Goal: Information Seeking & Learning: Learn about a topic

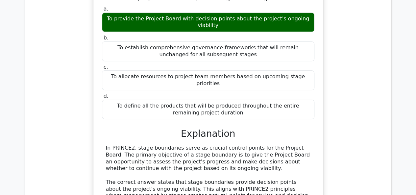
scroll to position [4083, 0]
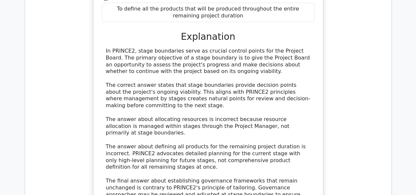
scroll to position [0, 4]
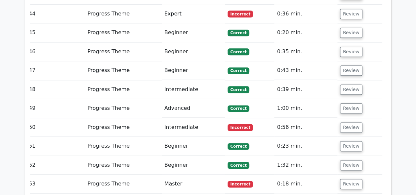
scroll to position [5432, 0]
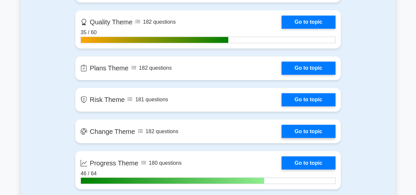
scroll to position [488, 0]
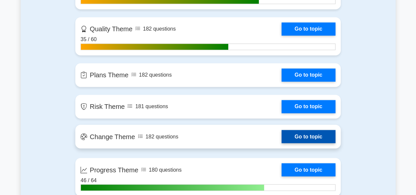
click at [282, 138] on link "Go to topic" at bounding box center [309, 136] width 54 height 13
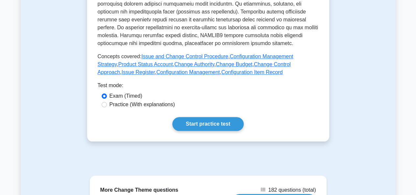
scroll to position [278, 0]
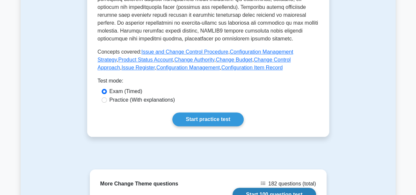
click at [291, 188] on link "Start 100 question test" at bounding box center [275, 195] width 84 height 14
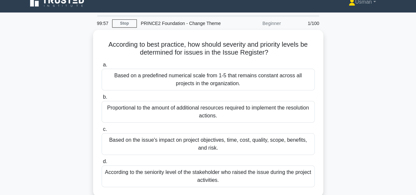
scroll to position [9, 0]
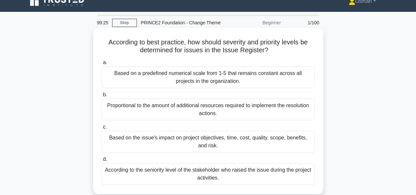
click at [229, 71] on div "Based on a predefined numerical scale from 1-5 that remains constant across all…" at bounding box center [208, 77] width 213 height 22
click at [102, 65] on input "a. Based on a predefined numerical scale from 1-5 that remains constant across …" at bounding box center [102, 63] width 0 height 4
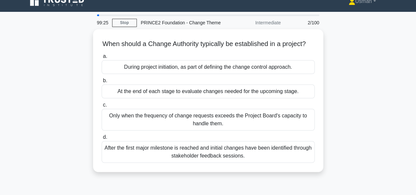
scroll to position [0, 0]
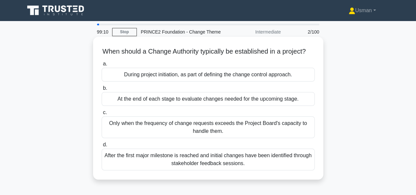
click at [177, 82] on div "During project initiation, as part of defining the change control approach." at bounding box center [208, 75] width 213 height 14
click at [102, 66] on input "a. During project initiation, as part of defining the change control approach." at bounding box center [102, 64] width 0 height 4
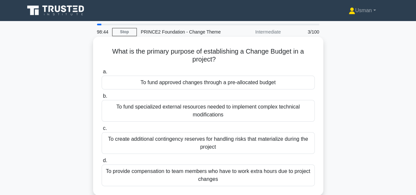
click at [228, 144] on div "To create additional contingency reserves for handling risks that materialize d…" at bounding box center [208, 143] width 213 height 22
click at [102, 131] on input "c. To create additional contingency reserves for handling risks that materializ…" at bounding box center [102, 128] width 0 height 4
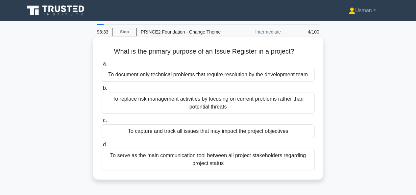
click at [231, 133] on div "To capture and track all issues that may impact the project objectives" at bounding box center [208, 131] width 213 height 14
click at [102, 123] on input "c. To capture and track all issues that may impact the project objectives" at bounding box center [102, 120] width 0 height 4
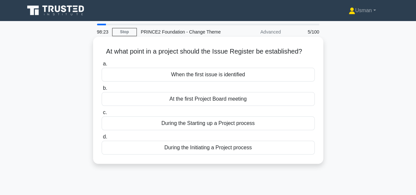
click at [201, 152] on div "During the Initiating a Project process" at bounding box center [208, 148] width 213 height 14
click at [102, 139] on input "d. During the Initiating a Project process" at bounding box center [102, 137] width 0 height 4
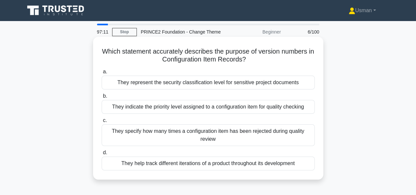
click at [256, 105] on div "They indicate the priority level assigned to a configuration item for quality c…" at bounding box center [208, 107] width 213 height 14
click at [102, 98] on input "b. They indicate the priority level assigned to a configuration item for qualit…" at bounding box center [102, 96] width 0 height 4
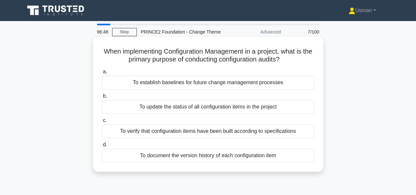
click at [231, 134] on div "To verify that configuration items have been built according to specifications" at bounding box center [208, 131] width 213 height 14
click at [102, 123] on input "c. To verify that configuration items have been built according to specificatio…" at bounding box center [102, 120] width 0 height 4
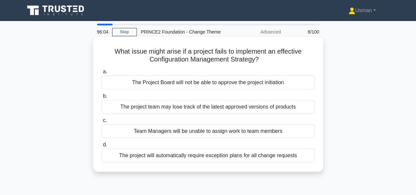
click at [216, 108] on div "The project team may lose track of the latest approved versions of products" at bounding box center [208, 107] width 213 height 14
click at [102, 98] on input "b. The project team may lose track of the latest approved versions of products" at bounding box center [102, 96] width 0 height 4
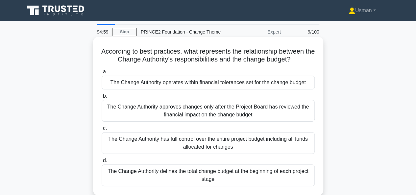
click at [222, 173] on div "The Change Authority defines the total change budget at the beginning of each p…" at bounding box center [208, 175] width 213 height 22
click at [102, 163] on input "d. The Change Authority defines the total change budget at the beginning of eac…" at bounding box center [102, 161] width 0 height 4
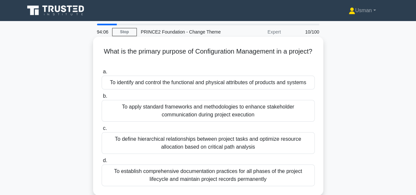
click at [189, 111] on div "To apply standard frameworks and methodologies to enhance stakeholder communica…" at bounding box center [208, 111] width 213 height 22
click at [102, 98] on input "b. To apply standard frameworks and methodologies to enhance stakeholder commun…" at bounding box center [102, 96] width 0 height 4
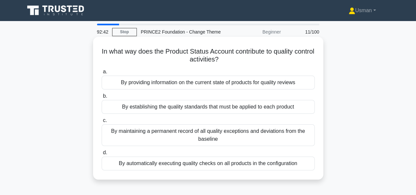
click at [230, 165] on div "By automatically executing quality checks on all products in the configuration" at bounding box center [208, 164] width 213 height 14
click at [102, 155] on input "d. By automatically executing quality checks on all products in the configurati…" at bounding box center [102, 153] width 0 height 4
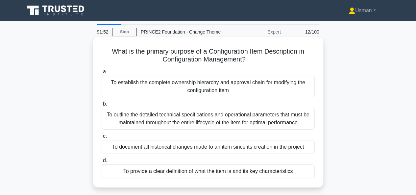
click at [241, 120] on div "To outline the detailed technical specifications and operational parameters tha…" at bounding box center [208, 119] width 213 height 22
click at [102, 106] on input "b. To outline the detailed technical specifications and operational parameters …" at bounding box center [102, 104] width 0 height 4
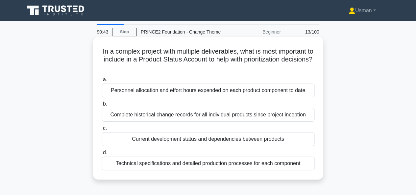
click at [231, 119] on div "Complete historical change records for all individual products since project in…" at bounding box center [208, 115] width 213 height 14
click at [102, 106] on input "b. Complete historical change records for all individual products since project…" at bounding box center [102, 104] width 0 height 4
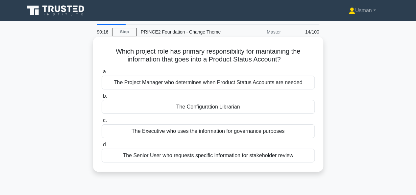
click at [172, 85] on div "The Project Manager who determines when Product Status Accounts are needed" at bounding box center [208, 83] width 213 height 14
click at [102, 74] on input "a. The Project Manager who determines when Product Status Accounts are needed" at bounding box center [102, 72] width 0 height 4
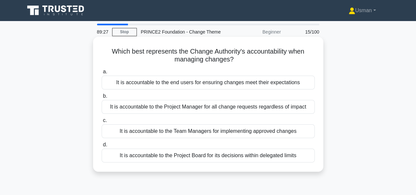
click at [166, 157] on div "It is accountable to the Project Board for its decisions within delegated limits" at bounding box center [208, 156] width 213 height 14
click at [102, 147] on input "d. It is accountable to the Project Board for its decisions within delegated li…" at bounding box center [102, 145] width 0 height 4
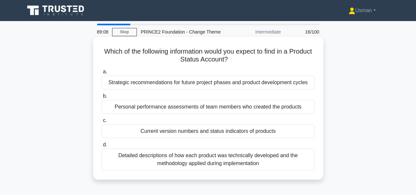
click at [222, 158] on div "Detailed descriptions of how each product was technically developed and the met…" at bounding box center [208, 160] width 213 height 22
click at [102, 147] on input "d. Detailed descriptions of how each product was technically developed and the …" at bounding box center [102, 145] width 0 height 4
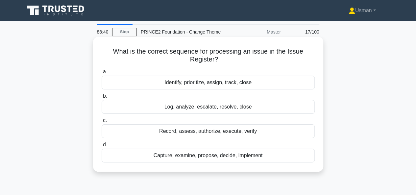
click at [235, 155] on div "Capture, examine, propose, decide, implement" at bounding box center [208, 156] width 213 height 14
click at [102, 147] on input "d. Capture, examine, propose, decide, implement" at bounding box center [102, 145] width 0 height 4
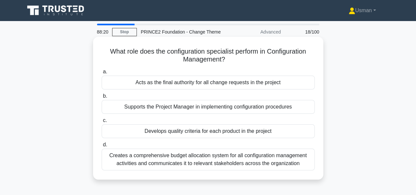
click at [206, 83] on div "Acts as the final authority for all change requests in the project" at bounding box center [208, 83] width 213 height 14
click at [102, 74] on input "a. Acts as the final authority for all change requests in the project" at bounding box center [102, 72] width 0 height 4
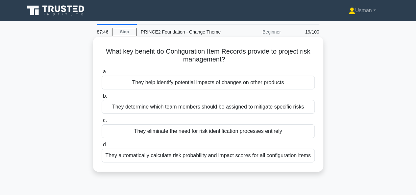
click at [211, 154] on div "They automatically calculate risk probability and impact scores for all configu…" at bounding box center [208, 156] width 213 height 14
click at [102, 147] on input "d. They automatically calculate risk probability and impact scores for all conf…" at bounding box center [102, 145] width 0 height 4
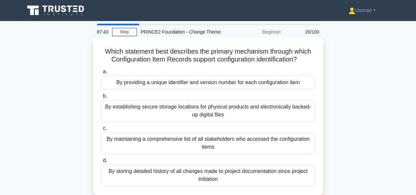
scroll to position [13, 0]
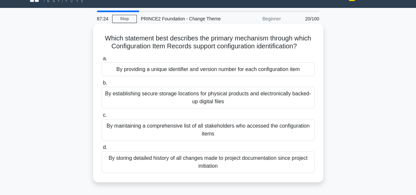
click at [242, 70] on div "By providing a unique identifier and version number for each configuration item" at bounding box center [208, 70] width 213 height 14
click at [102, 61] on input "a. By providing a unique identifier and version number for each configuration i…" at bounding box center [102, 59] width 0 height 4
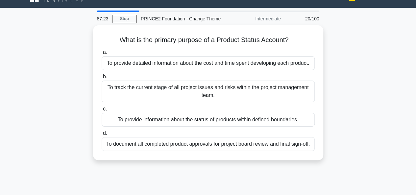
scroll to position [0, 0]
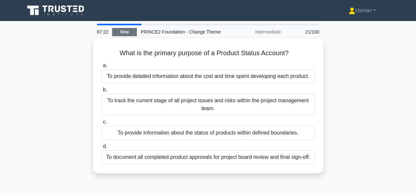
click at [128, 32] on link "Stop" at bounding box center [124, 32] width 25 height 8
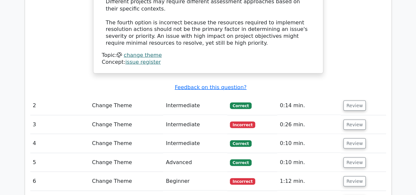
scroll to position [618, 0]
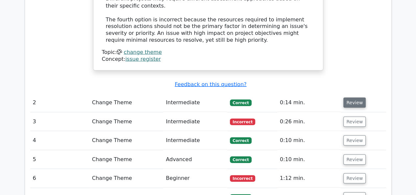
click at [354, 97] on button "Review" at bounding box center [354, 102] width 22 height 10
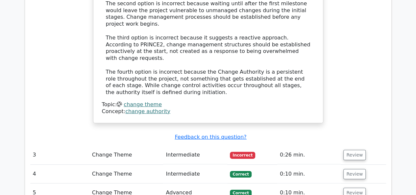
scroll to position [947, 0]
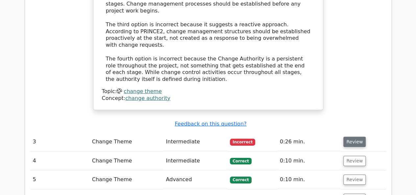
click at [351, 137] on button "Review" at bounding box center [354, 142] width 22 height 10
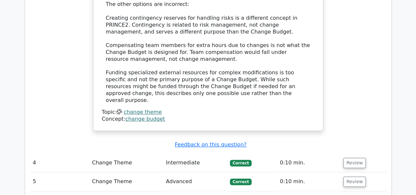
scroll to position [1329, 0]
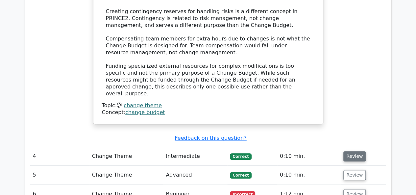
click at [345, 151] on button "Review" at bounding box center [354, 156] width 22 height 10
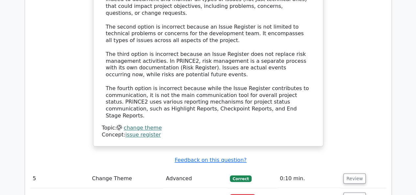
scroll to position [1711, 0]
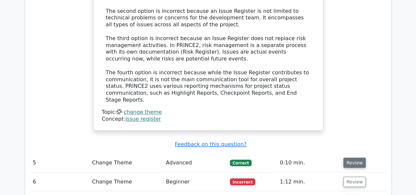
click at [355, 158] on button "Review" at bounding box center [354, 163] width 22 height 10
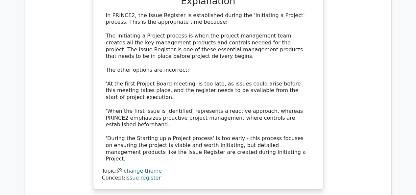
scroll to position [2026, 0]
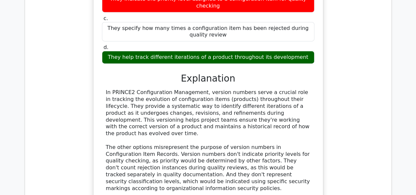
scroll to position [2355, 0]
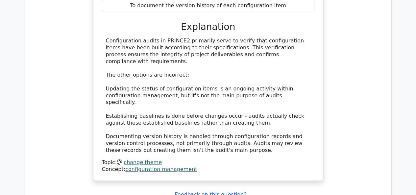
scroll to position [2684, 0]
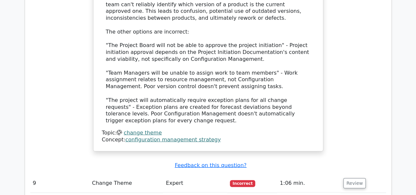
scroll to position [3119, 0]
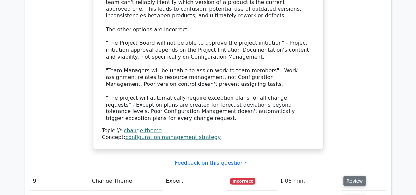
click at [350, 176] on button "Review" at bounding box center [354, 181] width 22 height 10
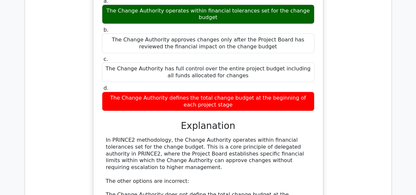
scroll to position [3408, 0]
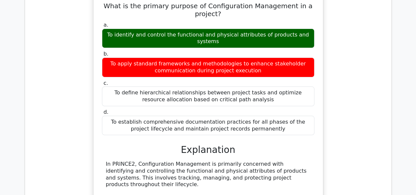
scroll to position [3737, 0]
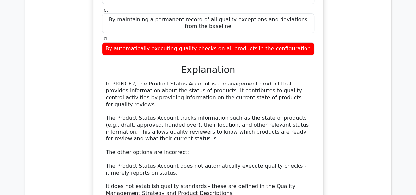
scroll to position [4145, 0]
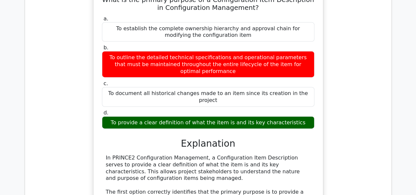
scroll to position [4514, 0]
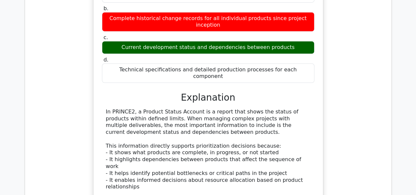
scroll to position [4895, 0]
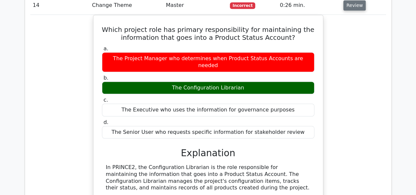
scroll to position [5250, 0]
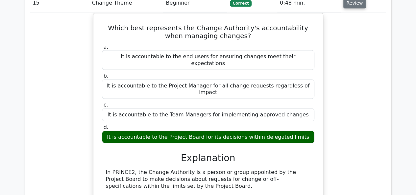
scroll to position [5606, 0]
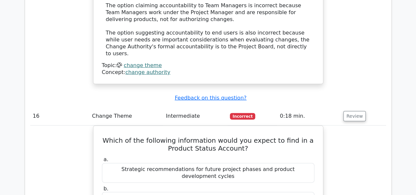
scroll to position [5895, 0]
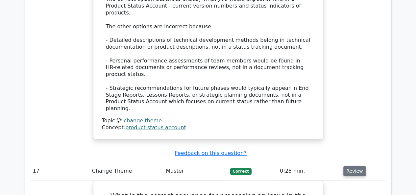
scroll to position [6211, 0]
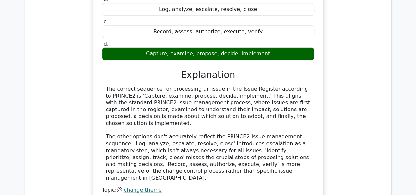
scroll to position [6474, 0]
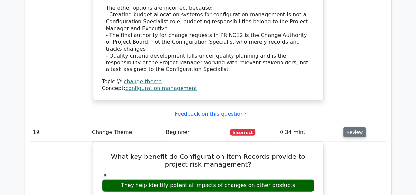
scroll to position [6895, 0]
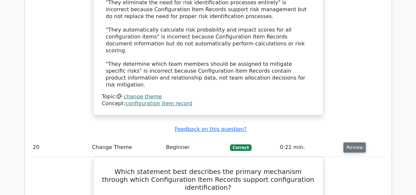
scroll to position [7289, 0]
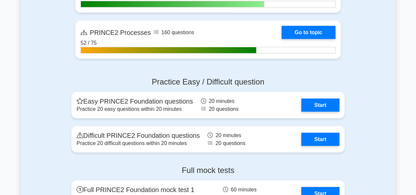
scroll to position [724, 0]
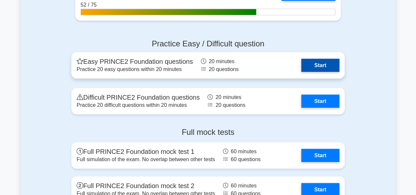
click at [318, 65] on link "Start" at bounding box center [320, 65] width 38 height 13
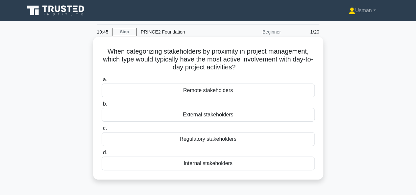
click at [204, 162] on div "Internal stakeholders" at bounding box center [208, 164] width 213 height 14
click at [102, 155] on input "d. Internal stakeholders" at bounding box center [102, 153] width 0 height 4
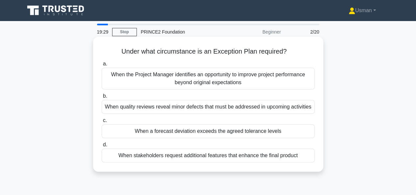
click at [205, 133] on div "When a forecast deviation exceeds the agreed tolerance levels" at bounding box center [208, 131] width 213 height 14
click at [102, 123] on input "c. When a forecast deviation exceeds the agreed tolerance levels" at bounding box center [102, 120] width 0 height 4
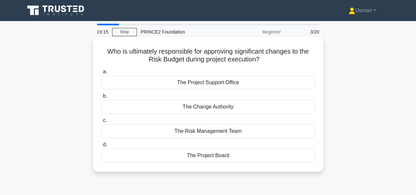
click at [213, 157] on div "The Project Board" at bounding box center [208, 156] width 213 height 14
click at [102, 147] on input "d. The Project Board" at bounding box center [102, 145] width 0 height 4
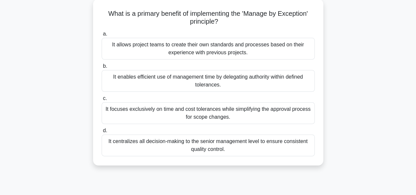
scroll to position [39, 0]
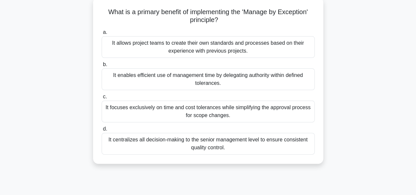
click at [225, 82] on div "It enables efficient use of management time by delegating authority within defi…" at bounding box center [208, 79] width 213 height 22
click at [102, 67] on input "b. It enables efficient use of management time by delegating authority within d…" at bounding box center [102, 65] width 0 height 4
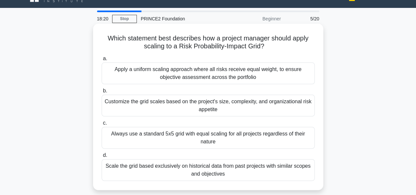
scroll to position [26, 0]
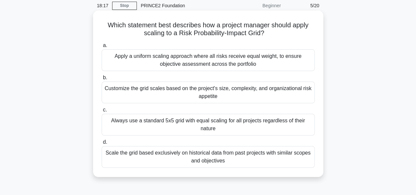
click at [230, 91] on div "Customize the grid scales based on the project's size, complexity, and organiza…" at bounding box center [208, 93] width 213 height 22
click at [102, 80] on input "b. Customize the grid scales based on the project's size, complexity, and organ…" at bounding box center [102, 78] width 0 height 4
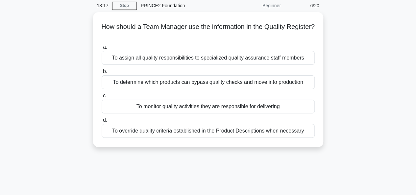
scroll to position [0, 0]
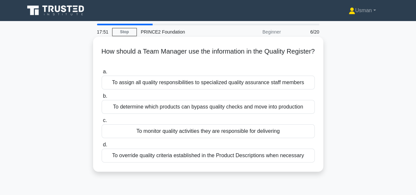
click at [209, 128] on div "To monitor quality activities they are responsible for delivering" at bounding box center [208, 131] width 213 height 14
click at [102, 123] on input "c. To monitor quality activities they are responsible for delivering" at bounding box center [102, 120] width 0 height 4
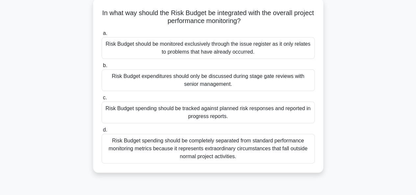
scroll to position [39, 0]
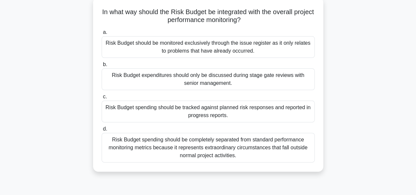
click at [214, 107] on div "Risk Budget spending should be tracked against planned risk responses and repor…" at bounding box center [208, 112] width 213 height 22
click at [102, 99] on input "c. Risk Budget spending should be tracked against planned risk responses and re…" at bounding box center [102, 97] width 0 height 4
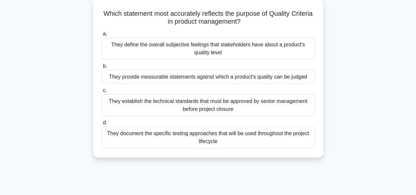
scroll to position [0, 0]
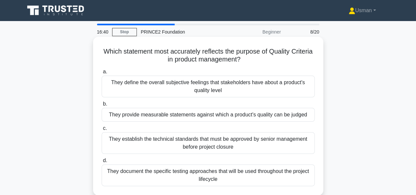
click at [266, 120] on div "They provide measurable statements against which a product's quality can be jud…" at bounding box center [208, 115] width 213 height 14
click at [102, 106] on input "b. They provide measurable statements against which a product's quality can be …" at bounding box center [102, 104] width 0 height 4
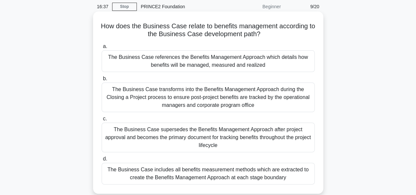
scroll to position [26, 0]
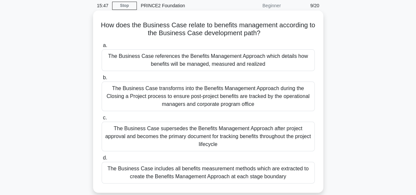
click at [203, 65] on div "The Business Case references the Benefits Management Approach which details how…" at bounding box center [208, 60] width 213 height 22
click at [102, 48] on input "a. The Business Case references the Benefits Management Approach which details …" at bounding box center [102, 45] width 0 height 4
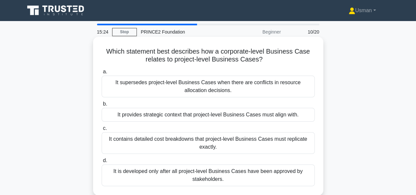
scroll to position [13, 0]
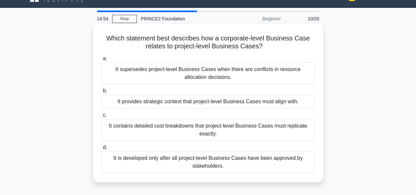
click at [219, 102] on div "It provides strategic context that project-level Business Cases must align with." at bounding box center [208, 102] width 213 height 14
click at [102, 93] on input "b. It provides strategic context that project-level Business Cases must align w…" at bounding box center [102, 91] width 0 height 4
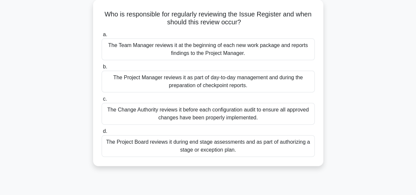
scroll to position [39, 0]
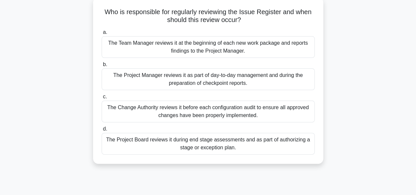
click at [205, 79] on div "The Project Manager reviews it as part of day-to-day management and during the …" at bounding box center [208, 79] width 213 height 22
click at [102, 67] on input "b. The Project Manager reviews it as part of day-to-day management and during t…" at bounding box center [102, 65] width 0 height 4
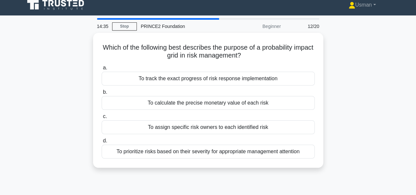
scroll to position [0, 0]
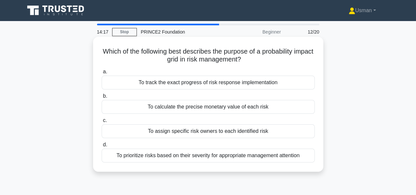
click at [192, 158] on div "To prioritize risks based on their severity for appropriate management attention" at bounding box center [208, 156] width 213 height 14
click at [102, 147] on input "d. To prioritize risks based on their severity for appropriate management atten…" at bounding box center [102, 145] width 0 height 4
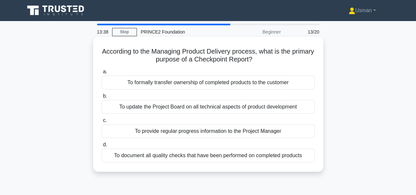
click at [224, 135] on div "To provide regular progress information to the Project Manager" at bounding box center [208, 131] width 213 height 14
click at [102, 123] on input "c. To provide regular progress information to the Project Manager" at bounding box center [102, 120] width 0 height 4
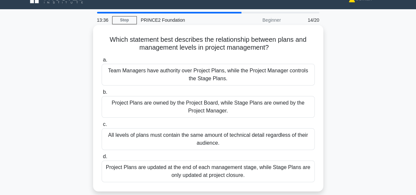
scroll to position [13, 0]
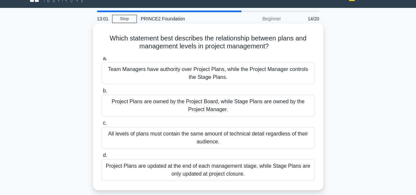
click at [201, 108] on div "Project Plans are owned by the Project Board, while Stage Plans are owned by th…" at bounding box center [208, 106] width 213 height 22
click at [102, 93] on input "b. Project Plans are owned by the Project Board, while Stage Plans are owned by…" at bounding box center [102, 91] width 0 height 4
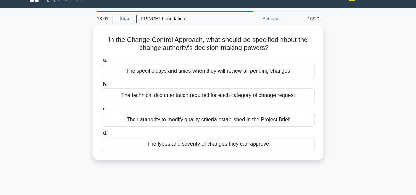
scroll to position [0, 0]
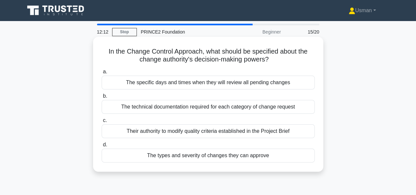
click at [189, 157] on div "The types and severity of changes they can approve" at bounding box center [208, 156] width 213 height 14
click at [102, 147] on input "d. The types and severity of changes they can approve" at bounding box center [102, 145] width 0 height 4
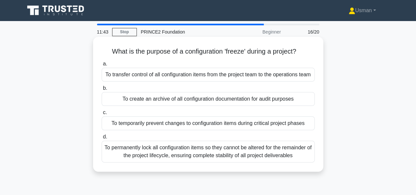
click at [242, 130] on div "To temporarily prevent changes to configuration items during critical project p…" at bounding box center [208, 123] width 213 height 14
click at [102, 115] on input "c. To temporarily prevent changes to configuration items during critical projec…" at bounding box center [102, 113] width 0 height 4
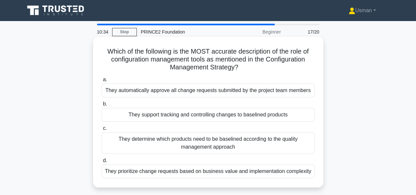
click at [213, 119] on div "They support tracking and controlling changes to baselined products" at bounding box center [208, 115] width 213 height 14
click at [102, 106] on input "b. They support tracking and controlling changes to baselined products" at bounding box center [102, 104] width 0 height 4
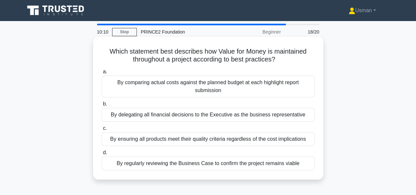
click at [218, 164] on div "By regularly reviewing the Business Case to confirm the project remains viable" at bounding box center [208, 164] width 213 height 14
click at [102, 155] on input "d. By regularly reviewing the Business Case to confirm the project remains viab…" at bounding box center [102, 153] width 0 height 4
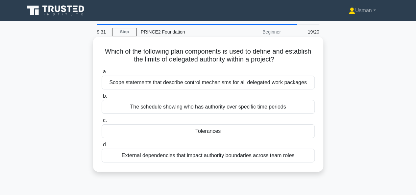
click at [223, 133] on div "Tolerances" at bounding box center [208, 131] width 213 height 14
click at [102, 123] on input "c. Tolerances" at bounding box center [102, 120] width 0 height 4
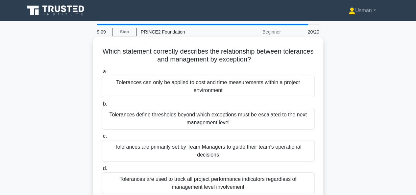
click at [239, 120] on div "Tolerances define thresholds beyond which exceptions must be escalated to the n…" at bounding box center [208, 119] width 213 height 22
click at [102, 106] on input "b. Tolerances define thresholds beyond which exceptions must be escalated to th…" at bounding box center [102, 104] width 0 height 4
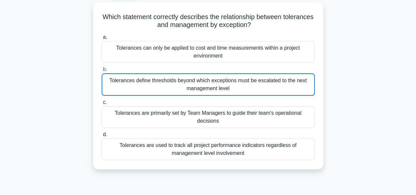
scroll to position [37, 0]
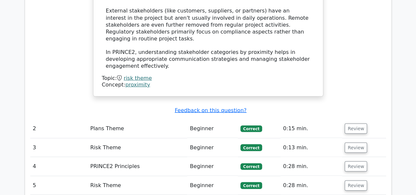
scroll to position [600, 0]
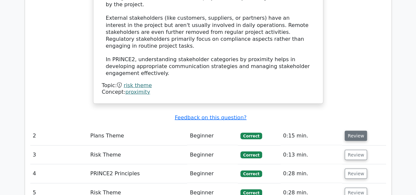
click at [355, 131] on button "Review" at bounding box center [356, 136] width 22 height 10
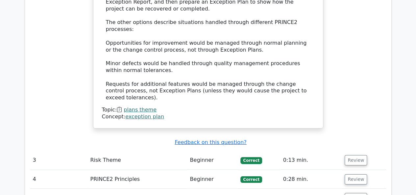
scroll to position [942, 0]
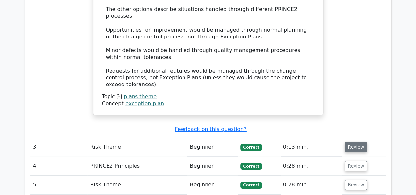
click at [361, 142] on button "Review" at bounding box center [356, 147] width 22 height 10
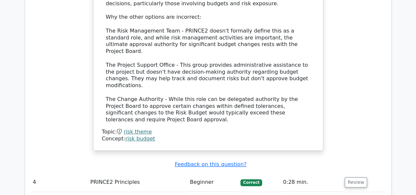
scroll to position [1337, 0]
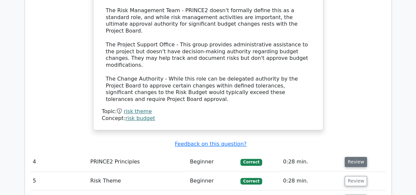
click at [353, 157] on button "Review" at bounding box center [356, 162] width 22 height 10
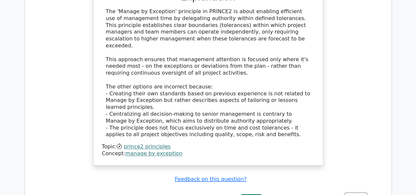
scroll to position [1679, 0]
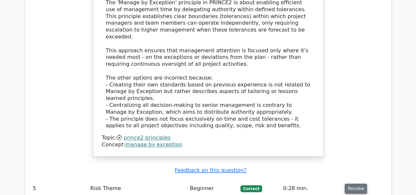
click at [357, 184] on button "Review" at bounding box center [356, 189] width 22 height 10
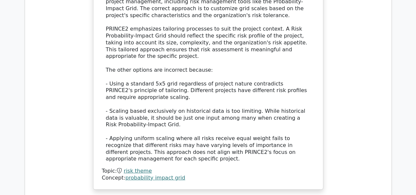
scroll to position [2074, 0]
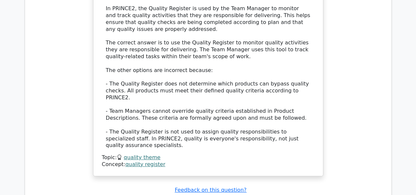
scroll to position [2455, 0]
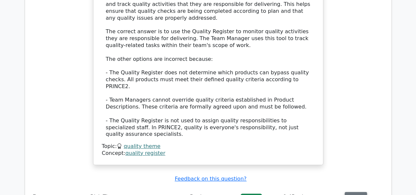
click at [354, 192] on button "Review" at bounding box center [356, 197] width 22 height 10
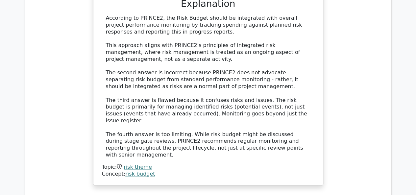
scroll to position [2824, 0]
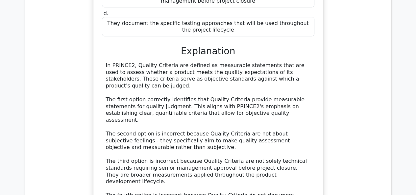
scroll to position [3166, 0]
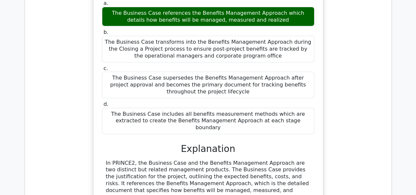
scroll to position [3508, 0]
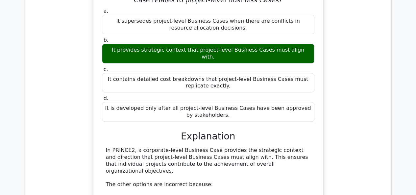
scroll to position [3890, 0]
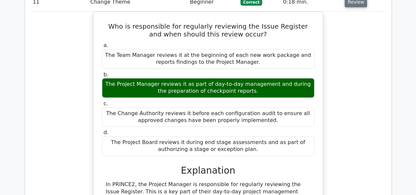
scroll to position [4192, 0]
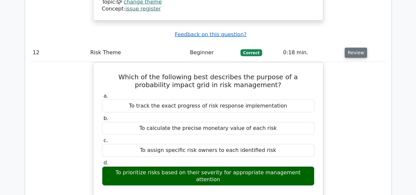
scroll to position [4521, 0]
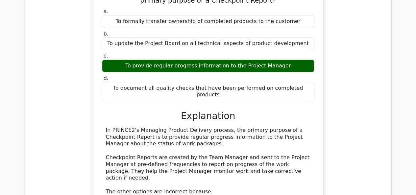
scroll to position [4903, 0]
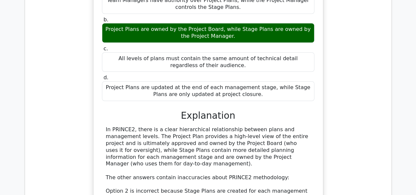
scroll to position [5258, 0]
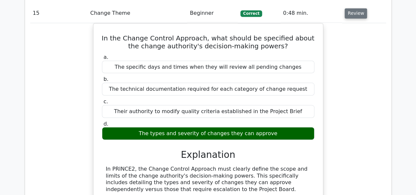
scroll to position [5587, 0]
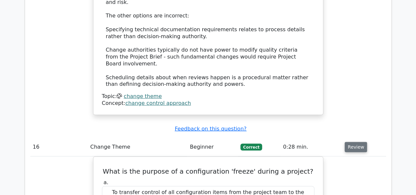
scroll to position [5811, 0]
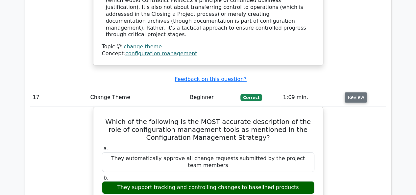
scroll to position [6245, 0]
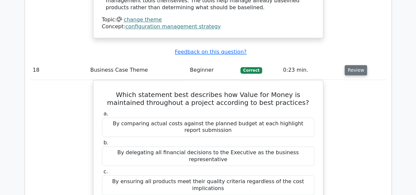
scroll to position [6622, 0]
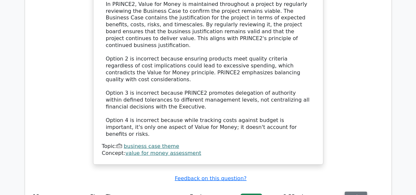
scroll to position [6924, 0]
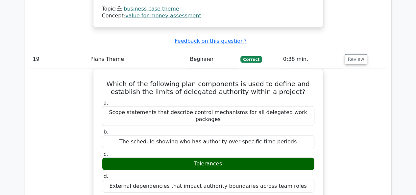
scroll to position [7305, 0]
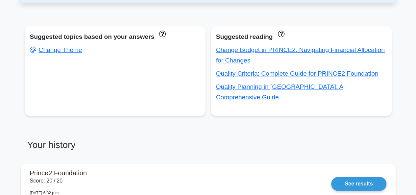
scroll to position [239, 0]
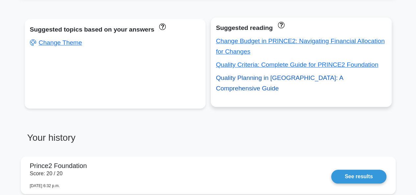
click at [268, 76] on link "Quality Planning in [GEOGRAPHIC_DATA]: A Comprehensive Guide" at bounding box center [279, 82] width 127 height 17
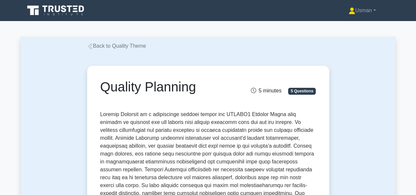
click at [91, 44] on icon at bounding box center [90, 46] width 6 height 6
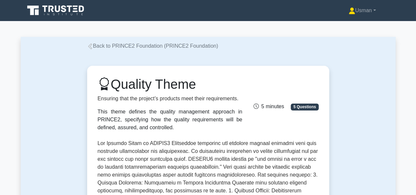
click at [97, 46] on link "Back to PRINCE2 Foundation (PRINCE2 Foundation)" at bounding box center [152, 46] width 131 height 6
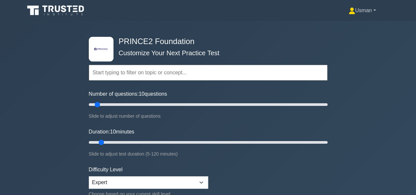
click at [374, 9] on link "Usman" at bounding box center [362, 10] width 59 height 13
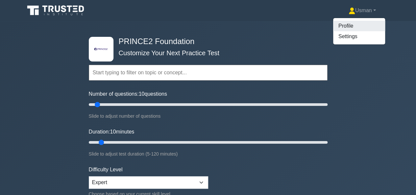
click at [356, 30] on link "Profile" at bounding box center [359, 26] width 52 height 11
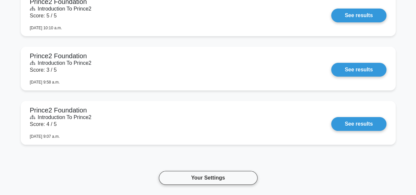
scroll to position [1346, 0]
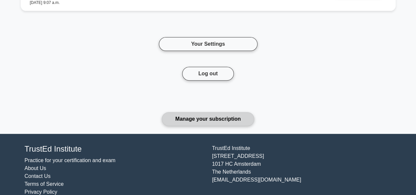
click at [212, 112] on link "Manage your subscription" at bounding box center [208, 119] width 92 height 14
click at [189, 112] on link "Manage your subscription" at bounding box center [208, 119] width 92 height 14
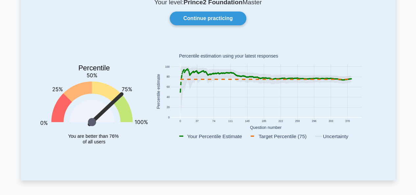
scroll to position [0, 0]
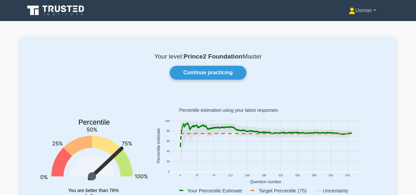
click at [372, 10] on link "Usman" at bounding box center [362, 10] width 59 height 13
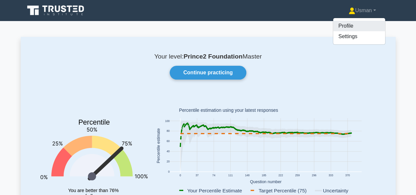
click at [358, 24] on link "Profile" at bounding box center [359, 26] width 52 height 11
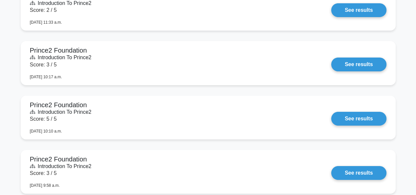
scroll to position [1220, 0]
